Goal: Navigation & Orientation: Find specific page/section

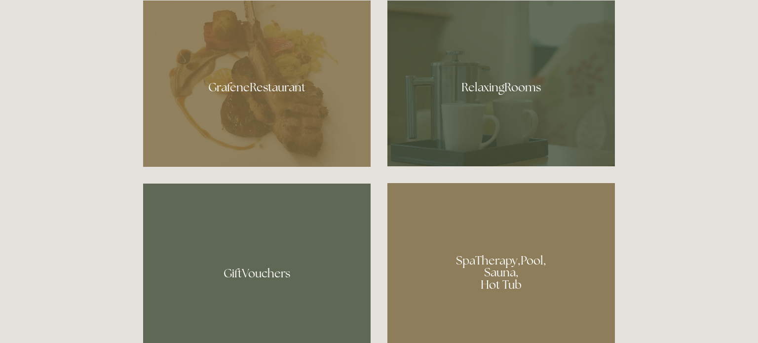
scroll to position [590, 0]
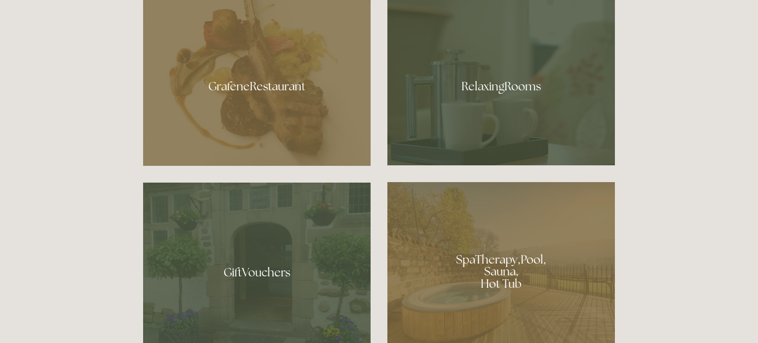
click at [499, 256] on div at bounding box center [501, 267] width 228 height 171
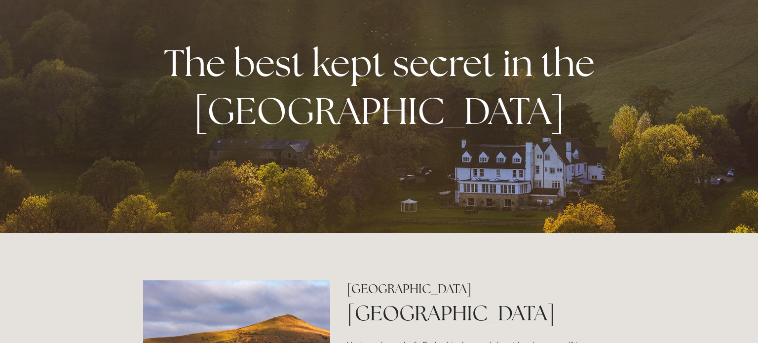
scroll to position [0, 0]
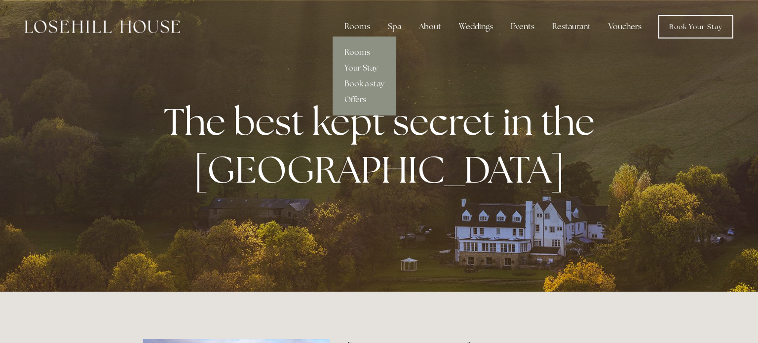
click at [363, 50] on link "Rooms" at bounding box center [365, 52] width 64 height 16
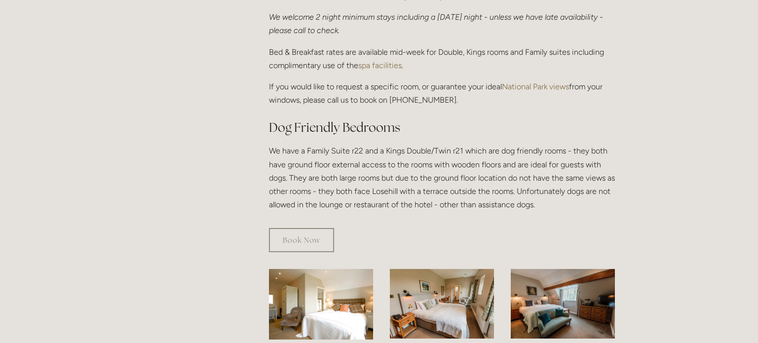
scroll to position [308, 0]
